Goal: Task Accomplishment & Management: Manage account settings

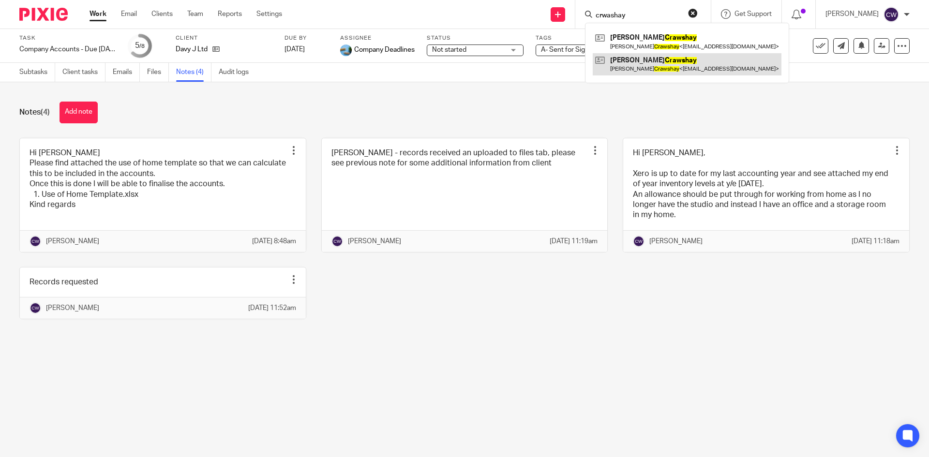
type input "crwashay"
click at [635, 66] on link at bounding box center [686, 64] width 189 height 22
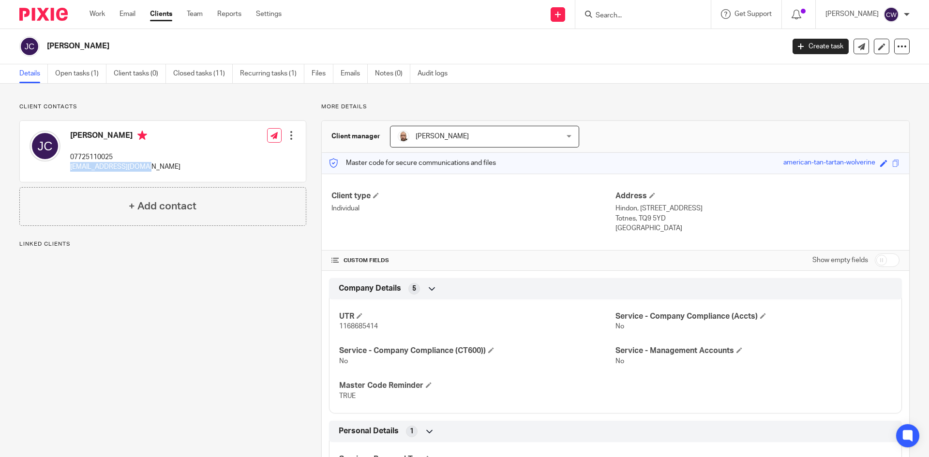
drag, startPoint x: 68, startPoint y: 167, endPoint x: 127, endPoint y: 167, distance: 58.5
click at [177, 173] on div "John Crawshay 07725110025 jcrawshay@hotmail.com Edit contact Create client from…" at bounding box center [163, 151] width 286 height 61
copy p "jcrawshay@hotmail.com"
click at [620, 18] on input "Search" at bounding box center [637, 16] width 87 height 9
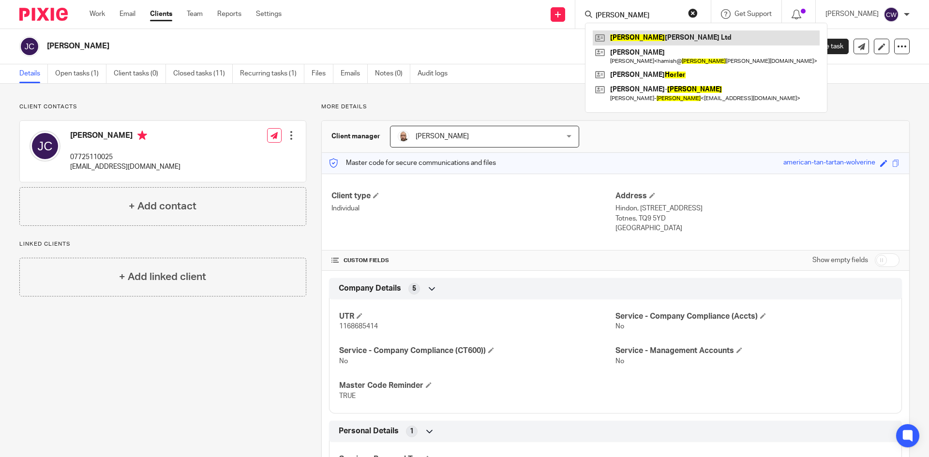
type input "Holler"
click at [627, 37] on link at bounding box center [705, 37] width 227 height 15
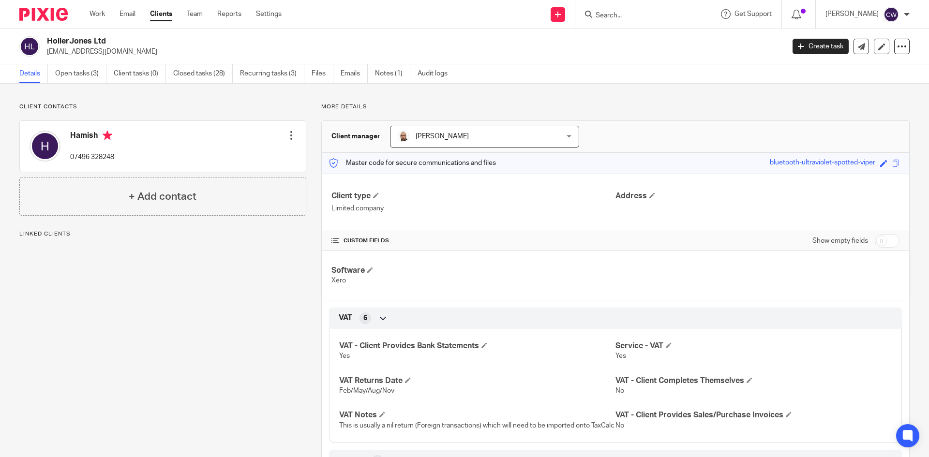
drag, startPoint x: 43, startPoint y: 51, endPoint x: 105, endPoint y: 60, distance: 63.1
click at [105, 60] on div "HollerJones Ltd info@hollerjones.com Create task Update from Companies House Ex…" at bounding box center [464, 46] width 929 height 35
drag, startPoint x: 113, startPoint y: 52, endPoint x: 47, endPoint y: 52, distance: 66.3
click at [47, 52] on p "info@hollerjones.com" at bounding box center [412, 52] width 731 height 10
copy p "info@hollerjones.com"
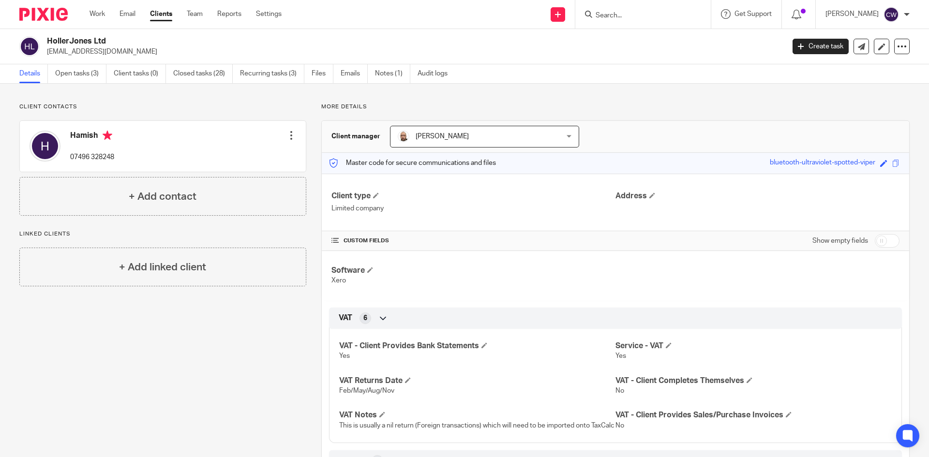
click at [657, 24] on div at bounding box center [642, 14] width 135 height 29
click at [623, 16] on input "Search" at bounding box center [637, 16] width 87 height 9
type input "GBE"
click at [630, 33] on link at bounding box center [652, 37] width 120 height 15
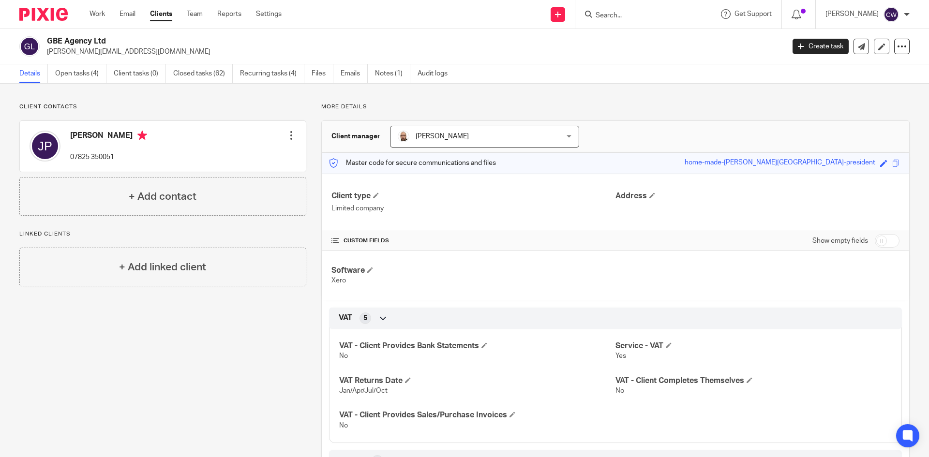
drag, startPoint x: 45, startPoint y: 49, endPoint x: 143, endPoint y: 56, distance: 97.4
click at [143, 56] on div "GBE Agency Ltd james@greatbritainevents.com" at bounding box center [398, 46] width 758 height 20
copy p "james@greatbritainevents.com"
click at [602, 15] on input "Search" at bounding box center [637, 16] width 87 height 9
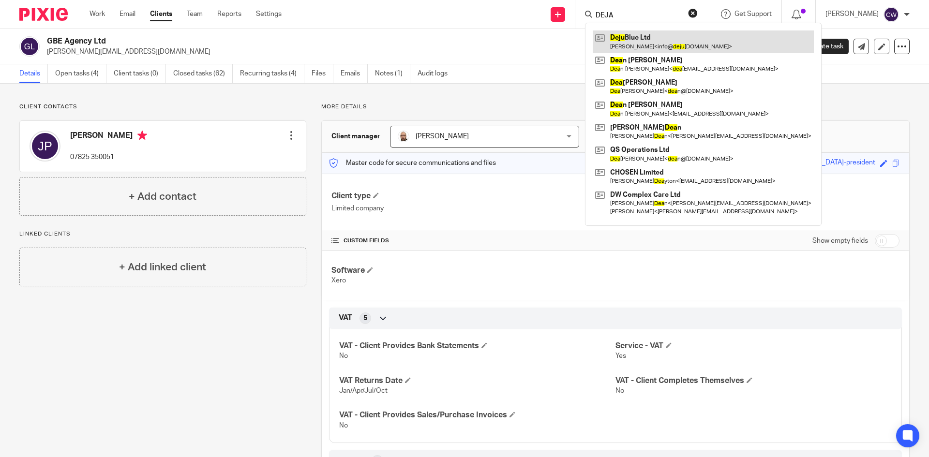
type input "DEJA"
click at [641, 42] on link at bounding box center [702, 41] width 221 height 22
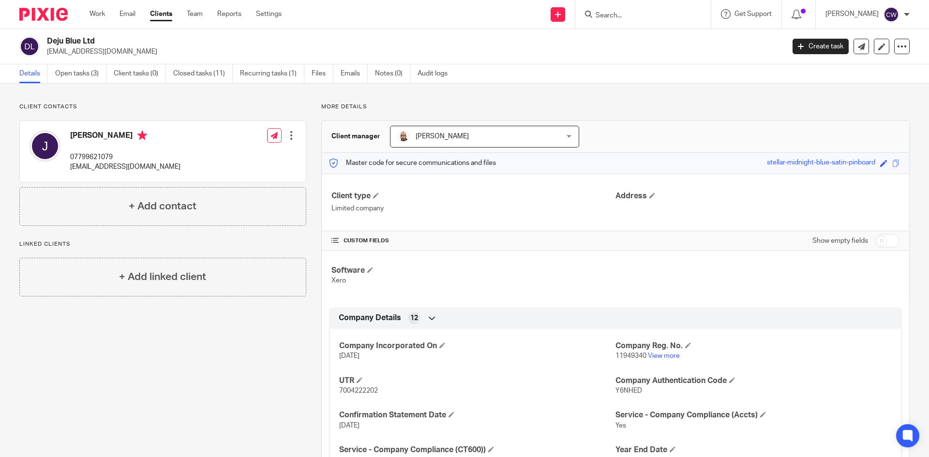
drag, startPoint x: 42, startPoint y: 55, endPoint x: 110, endPoint y: 55, distance: 68.2
click at [110, 55] on div "Deju Blue Ltd [EMAIL_ADDRESS][DOMAIN_NAME]" at bounding box center [398, 46] width 758 height 20
click at [103, 52] on p "info@dejublue.com" at bounding box center [412, 52] width 731 height 10
drag, startPoint x: 107, startPoint y: 52, endPoint x: 46, endPoint y: 53, distance: 60.5
click at [46, 53] on div "Deju Blue Ltd info@dejublue.com" at bounding box center [398, 46] width 758 height 20
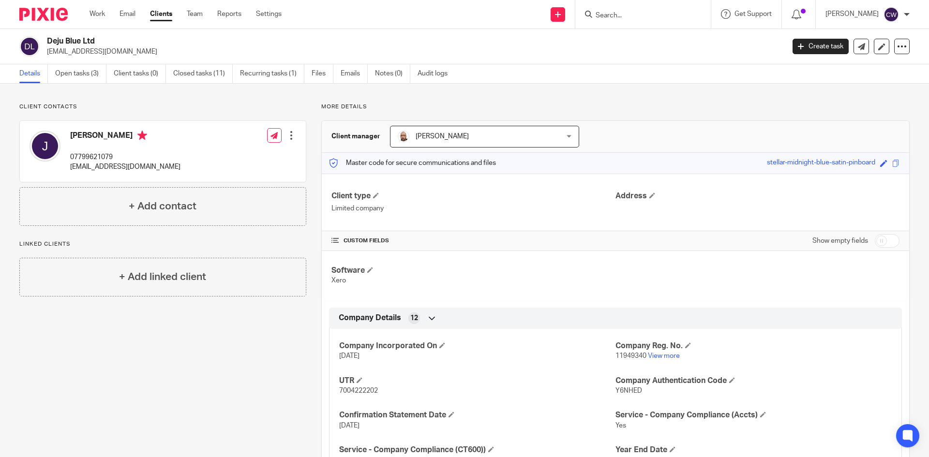
copy p "info@dejublue.com"
click at [624, 13] on input "Search" at bounding box center [637, 16] width 87 height 9
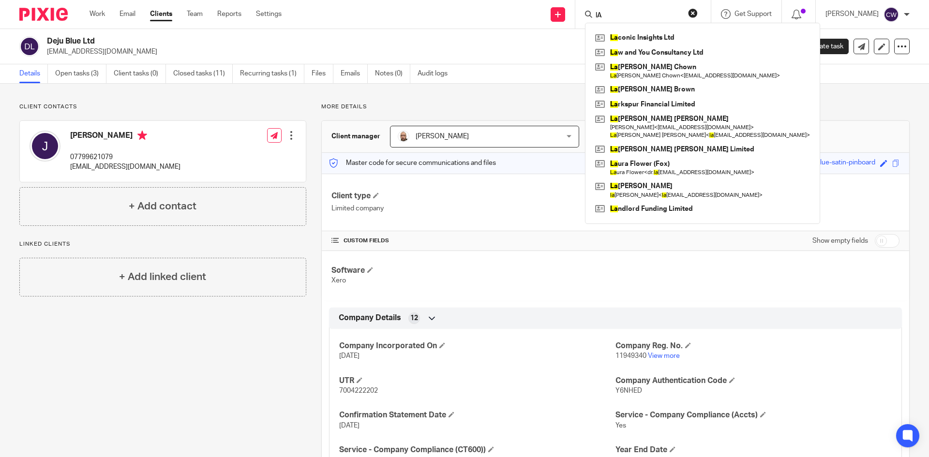
type input "l"
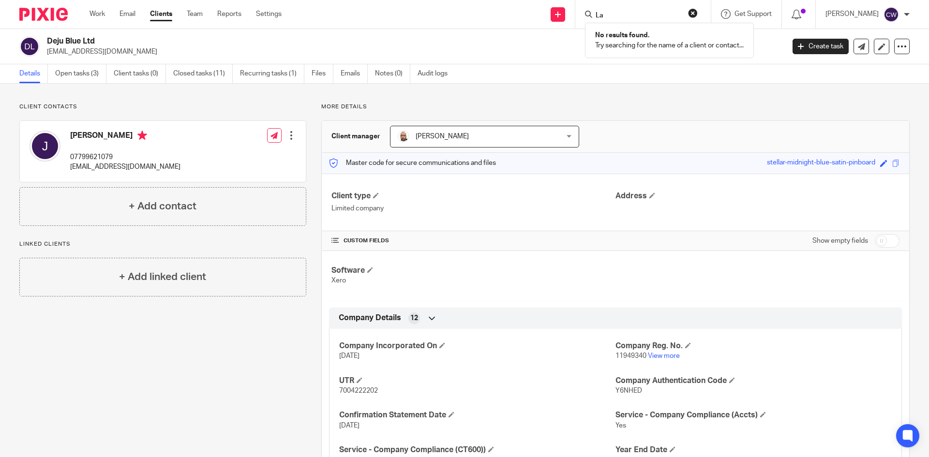
type input "L"
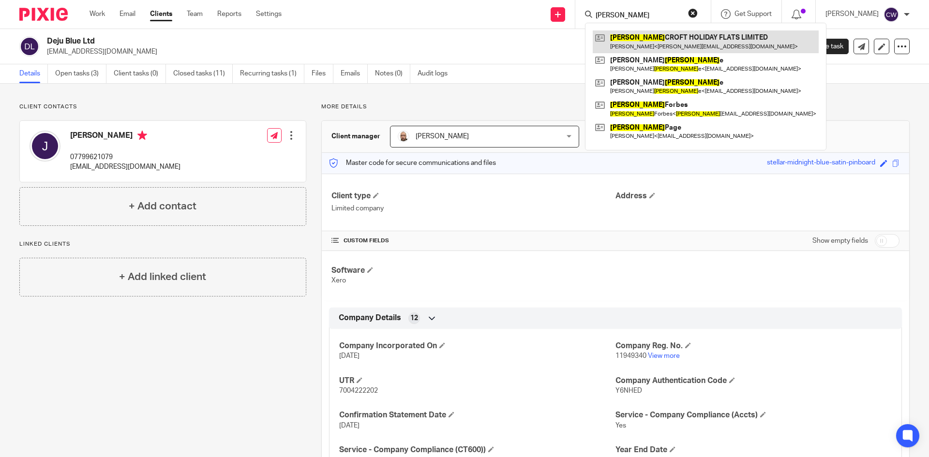
type input "Wynn"
click at [684, 46] on link at bounding box center [705, 41] width 226 height 22
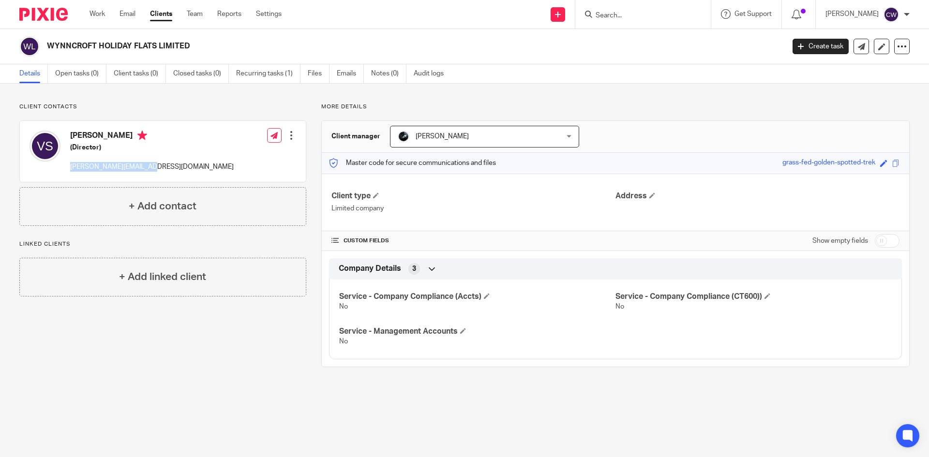
drag, startPoint x: 150, startPoint y: 167, endPoint x: 69, endPoint y: 166, distance: 81.3
click at [69, 166] on div "[PERSON_NAME] (Director) [PERSON_NAME][EMAIL_ADDRESS][DOMAIN_NAME] Edit contact…" at bounding box center [163, 151] width 286 height 61
copy p "[PERSON_NAME][EMAIL_ADDRESS][DOMAIN_NAME]"
drag, startPoint x: 155, startPoint y: 41, endPoint x: 48, endPoint y: 42, distance: 106.4
click at [48, 42] on h2 "WYNNCROFT HOLIDAY FLATS LIMITED" at bounding box center [339, 46] width 585 height 10
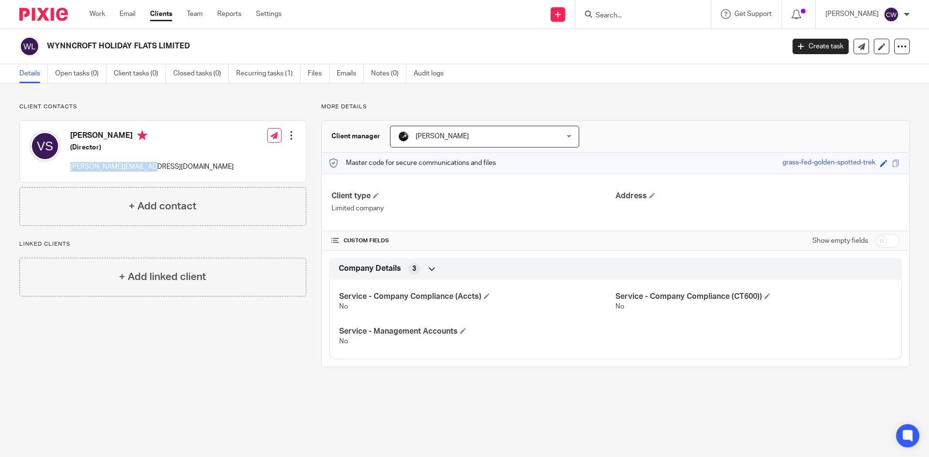
copy h2 "WYNNCROFT HOLIDAY FLATS LIMITED"
click at [638, 25] on div at bounding box center [642, 14] width 135 height 29
click at [626, 11] on form at bounding box center [645, 14] width 103 height 12
click at [617, 15] on input "Search" at bounding box center [637, 16] width 87 height 9
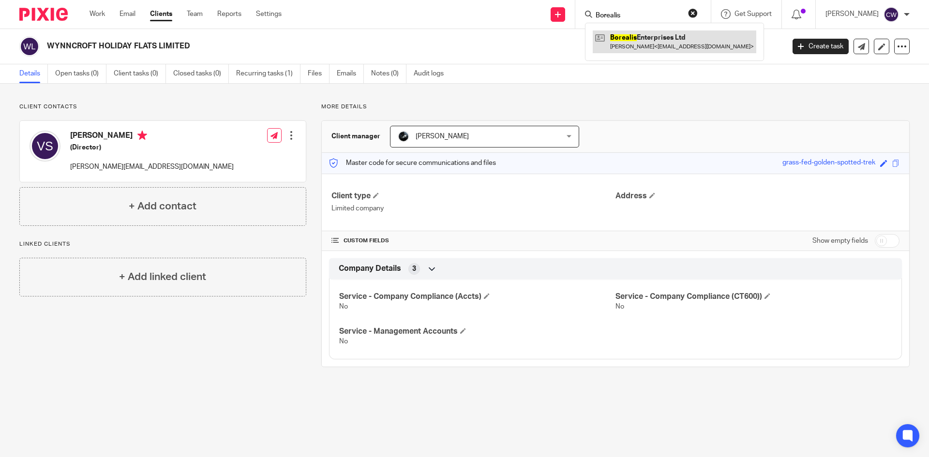
type input "Borealis"
click at [643, 46] on link at bounding box center [673, 41] width 163 height 22
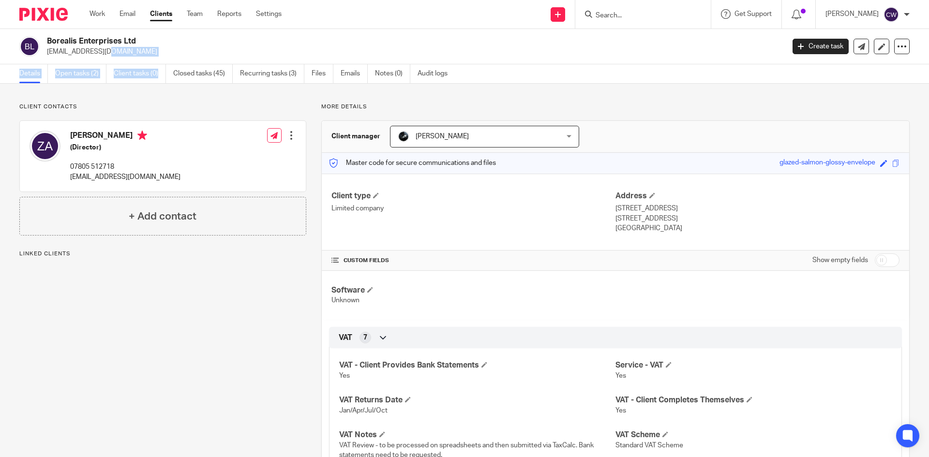
drag, startPoint x: 44, startPoint y: 51, endPoint x: 146, endPoint y: 53, distance: 101.1
click at [165, 68] on main "Borealis Enterprises Ltd zoe.ashmore94@gmail.com Create task Update from Compan…" at bounding box center [464, 228] width 929 height 457
click at [133, 50] on p "zoe.ashmore94@gmail.com" at bounding box center [412, 52] width 731 height 10
drag, startPoint x: 133, startPoint y: 50, endPoint x: 47, endPoint y: 51, distance: 85.6
click at [47, 51] on p "zoe.ashmore94@gmail.com" at bounding box center [412, 52] width 731 height 10
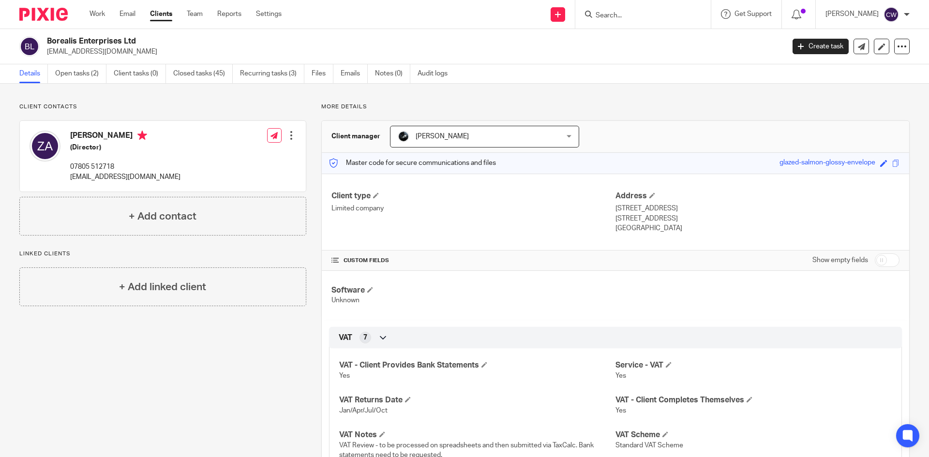
click at [635, 15] on input "Search" at bounding box center [637, 16] width 87 height 9
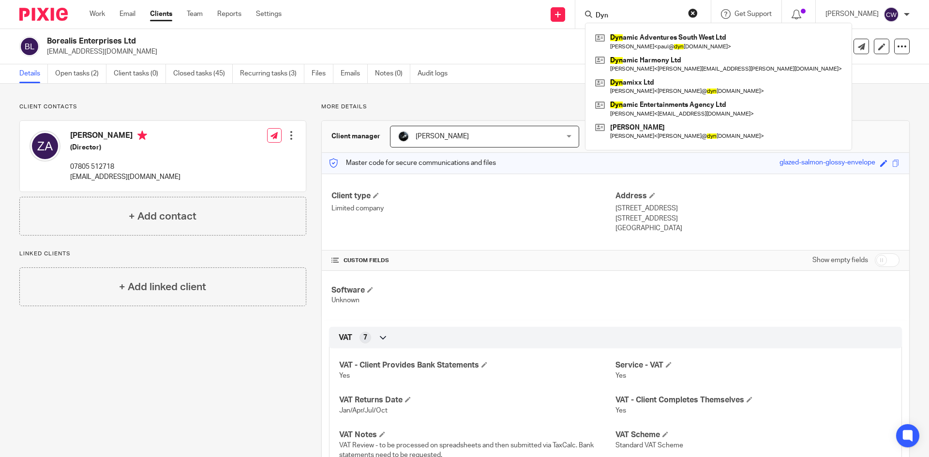
type input "Dyn"
drag, startPoint x: 604, startPoint y: 19, endPoint x: 542, endPoint y: 23, distance: 61.5
click at [543, 23] on div "Send new email Create task Add client Dyn Dyn amic Adventures South West Ltd Pa…" at bounding box center [612, 14] width 633 height 29
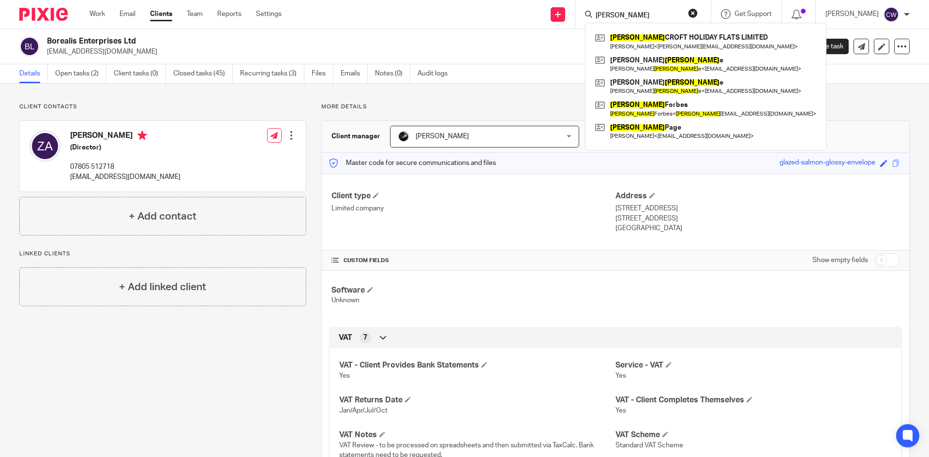
type input "Wynn"
click at [664, 29] on div "WYNN CROFT HOLIDAY FLATS LIMITED Vikki Swann < vicki.swan@yahoo.co.uk > Donna W…" at bounding box center [705, 87] width 241 height 128
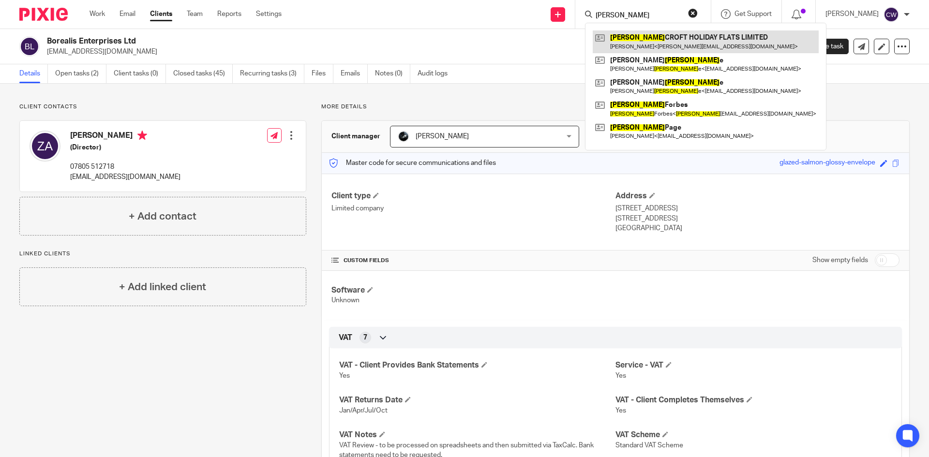
click at [668, 32] on link at bounding box center [705, 41] width 226 height 22
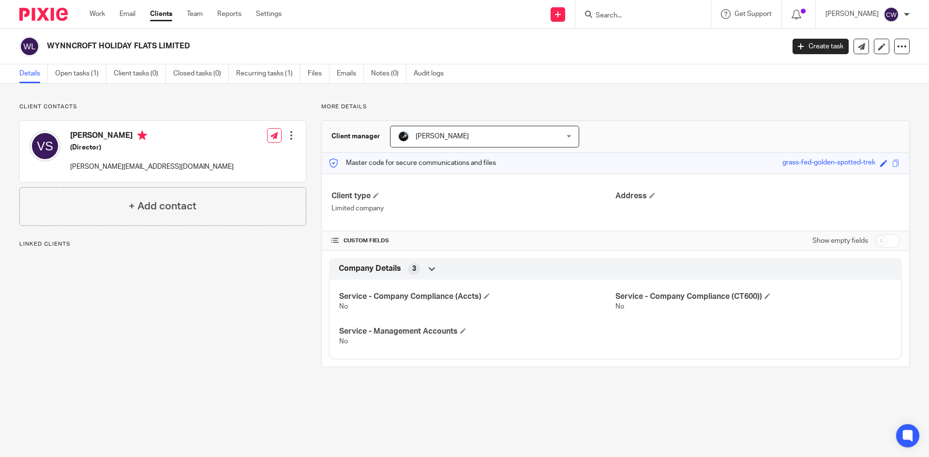
click at [286, 133] on div at bounding box center [291, 136] width 10 height 10
click at [237, 158] on link "Edit contact" at bounding box center [245, 157] width 92 height 14
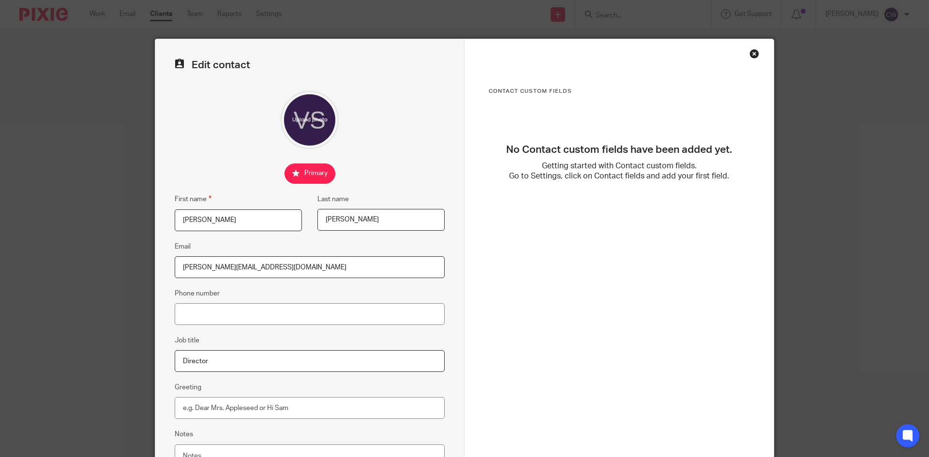
click at [191, 269] on input "[PERSON_NAME][EMAIL_ADDRESS][DOMAIN_NAME]" at bounding box center [310, 267] width 270 height 22
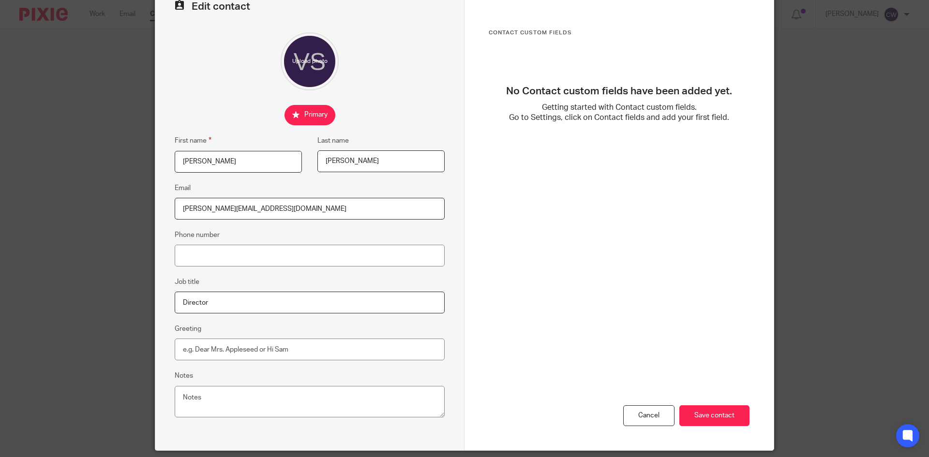
scroll to position [91, 0]
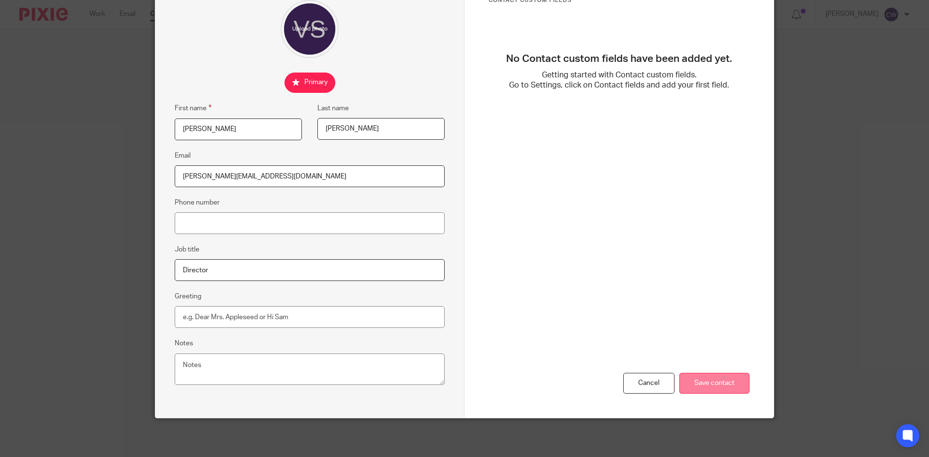
type input "vickki.swan@yahoo.co.uk"
click at [693, 379] on input "Save contact" at bounding box center [714, 383] width 70 height 21
